Goal: Transaction & Acquisition: Purchase product/service

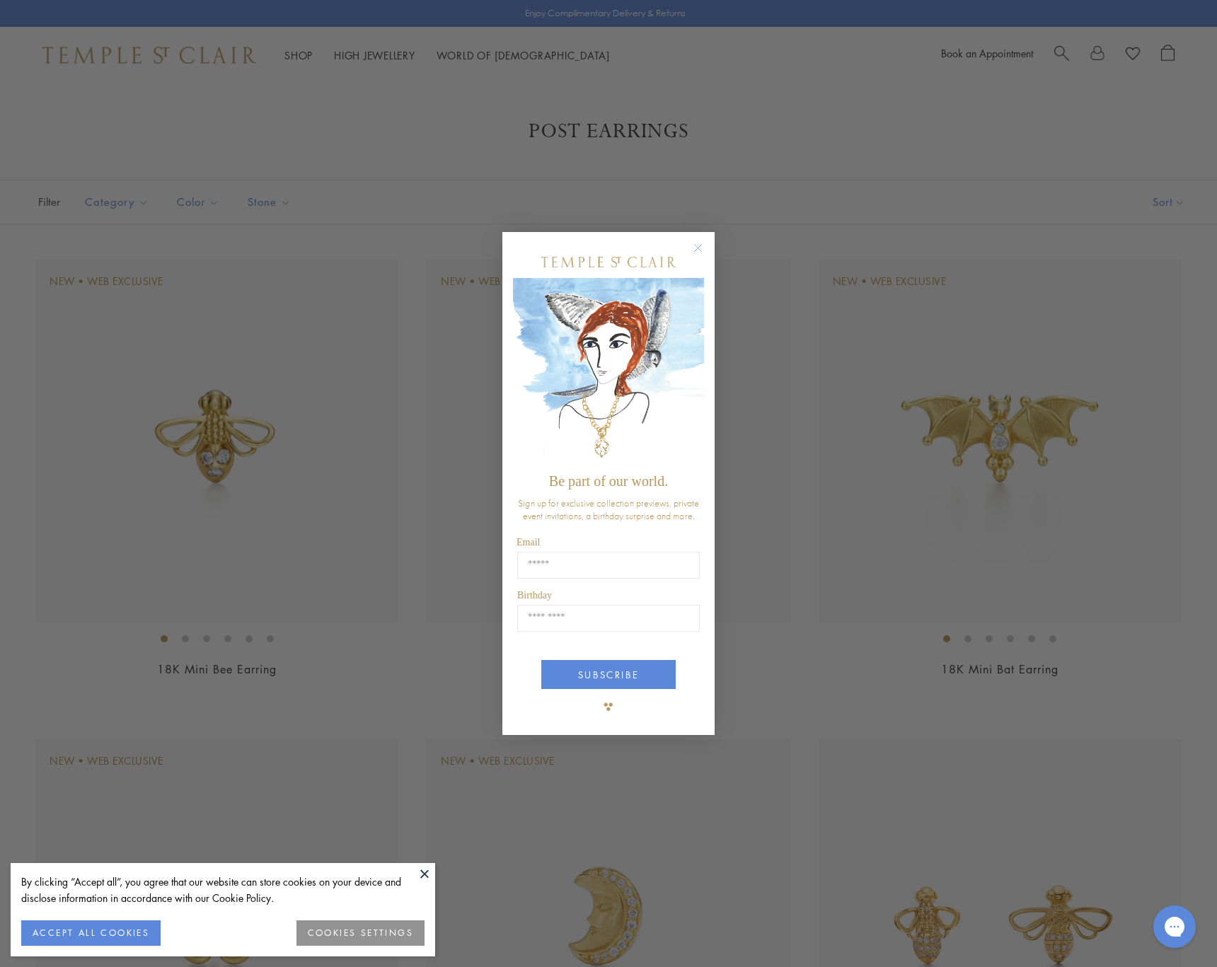
click at [1091, 331] on div "Close dialog Be part of our world. Sign up for exclusive collection previews, p…" at bounding box center [608, 483] width 1217 height 967
click at [727, 222] on div "Close dialog Be part of our world. Sign up for exclusive collection previews, p…" at bounding box center [608, 484] width 241 height 532
click at [727, 236] on div "Close dialog Be part of our world. Sign up for exclusive collection previews, p…" at bounding box center [608, 484] width 241 height 532
click at [727, 218] on div "Close dialog Be part of our world. Sign up for exclusive collection previews, p…" at bounding box center [608, 484] width 241 height 532
click at [709, 246] on button "Close dialog" at bounding box center [705, 255] width 18 height 18
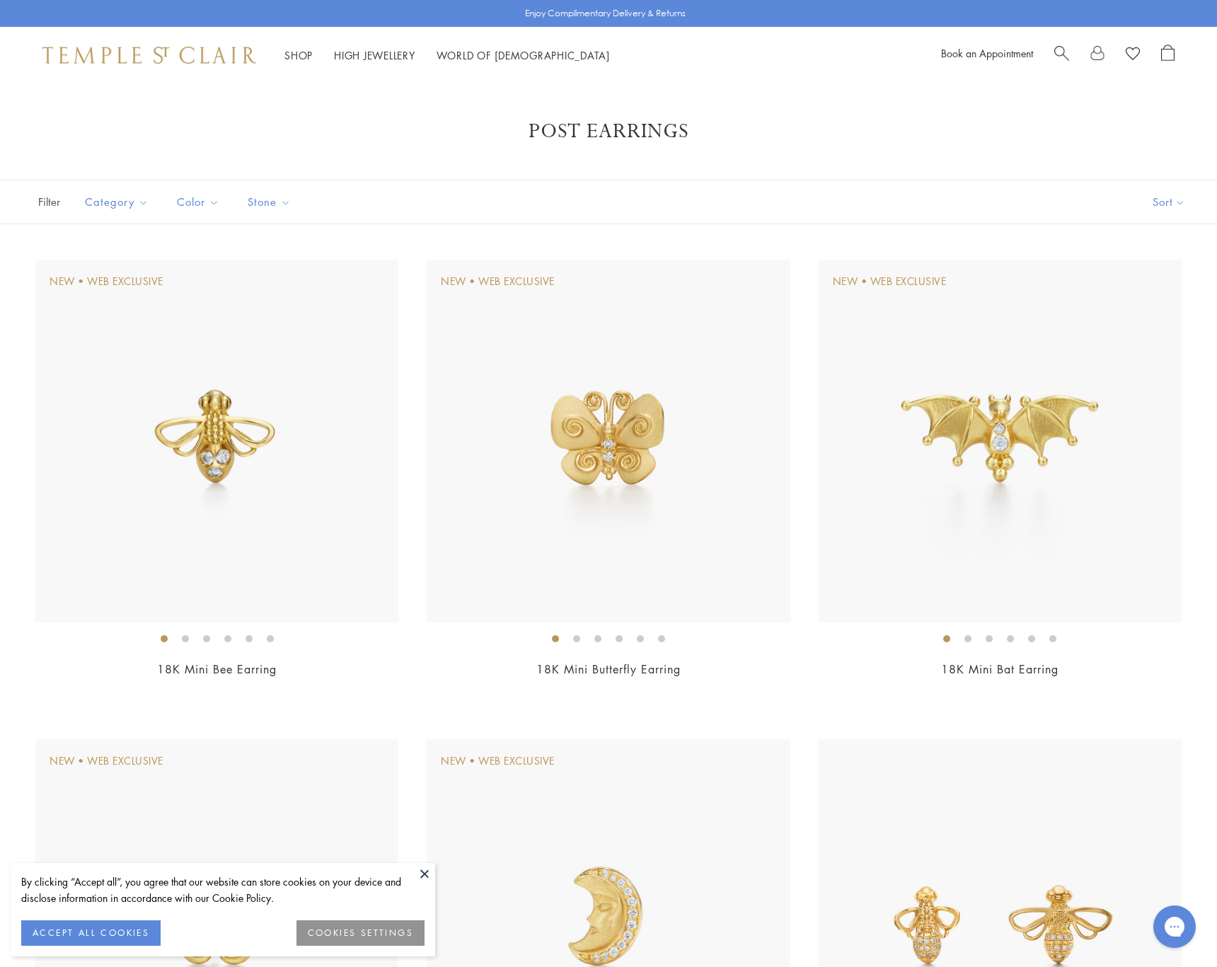
click at [1121, 185] on button "Sort" at bounding box center [1169, 201] width 96 height 43
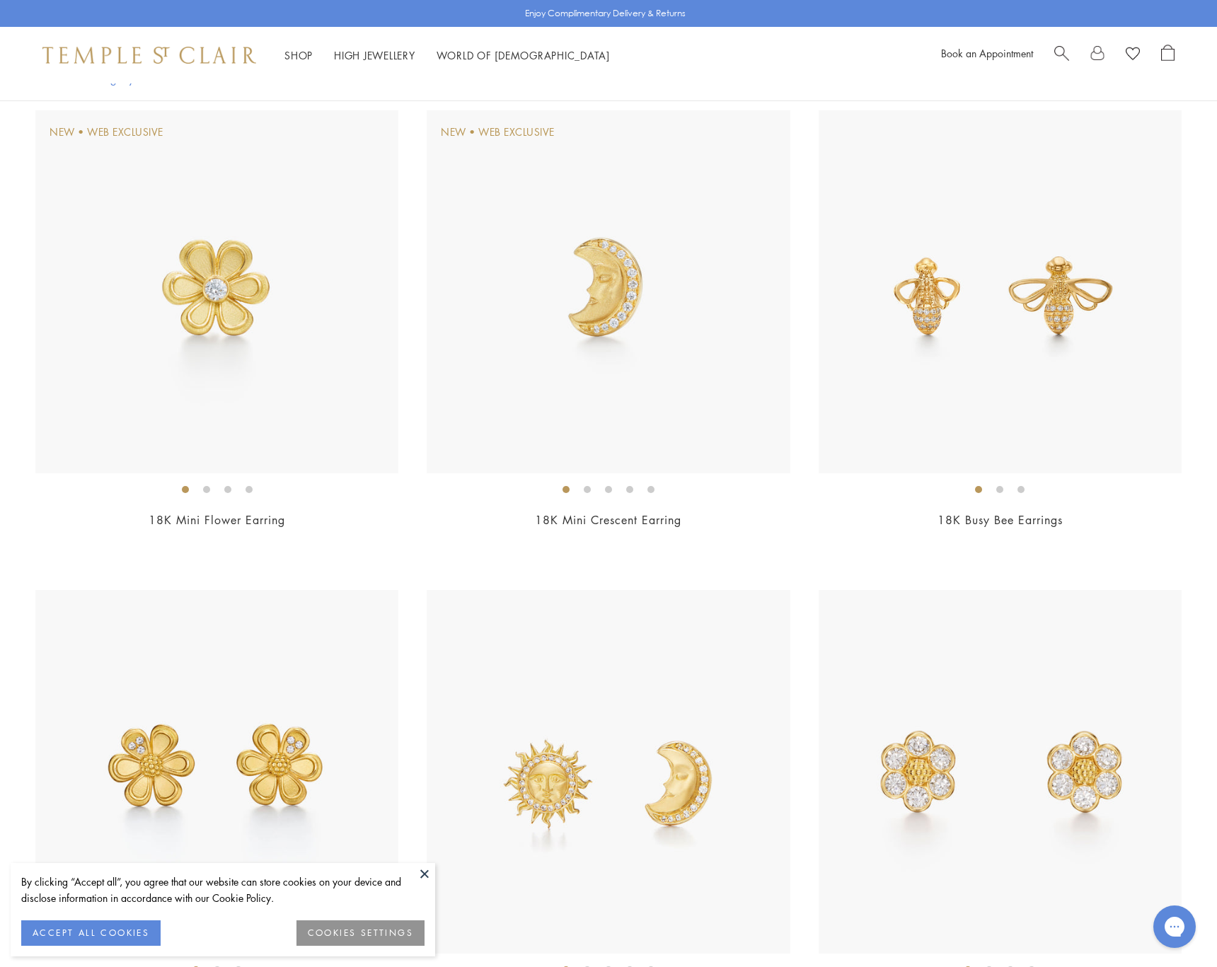
scroll to position [631, 0]
click at [640, 967] on ol at bounding box center [608, 968] width 363 height 18
click at [626, 967] on li at bounding box center [629, 967] width 7 height 7
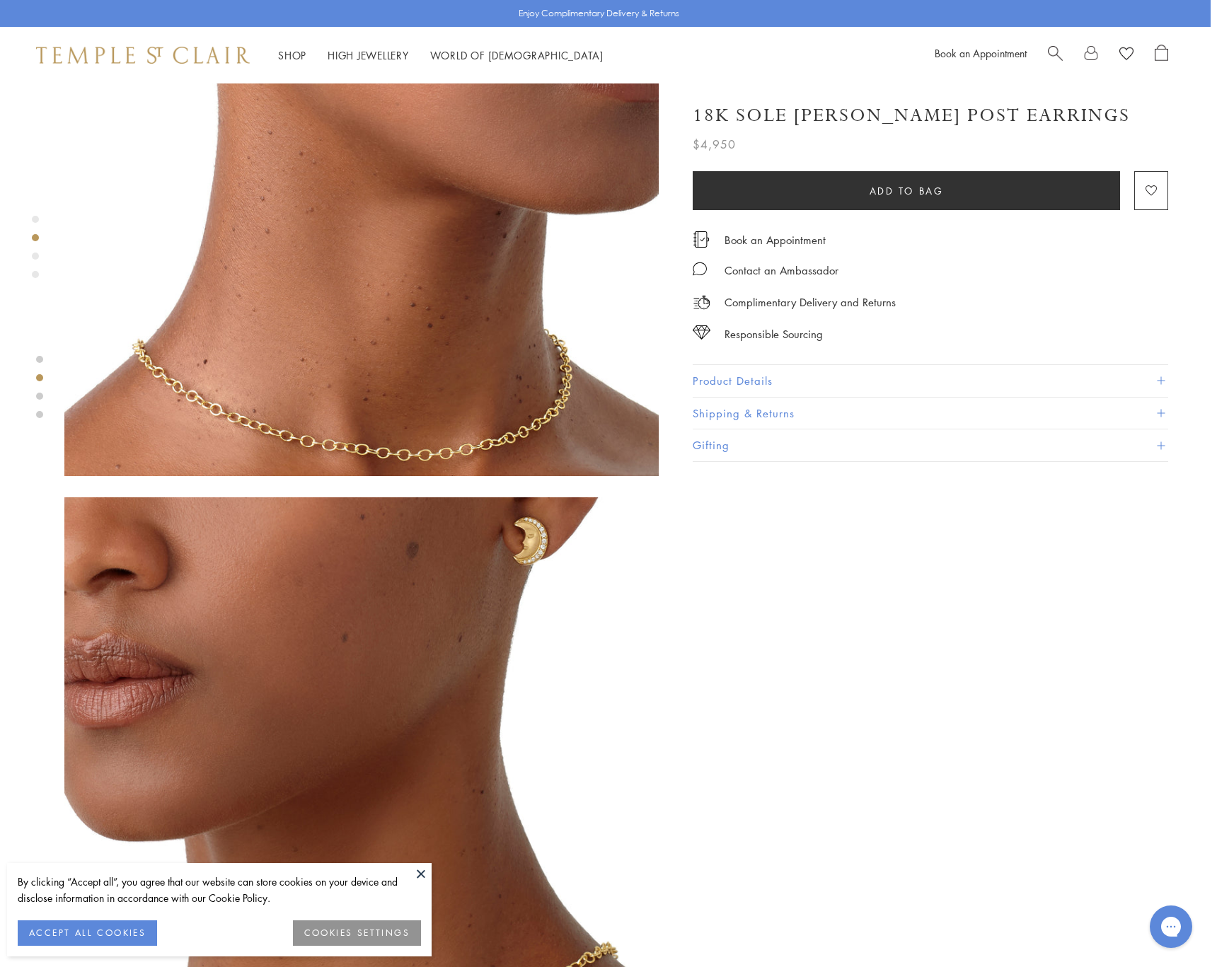
scroll to position [810, 3]
